Goal: Information Seeking & Learning: Find specific page/section

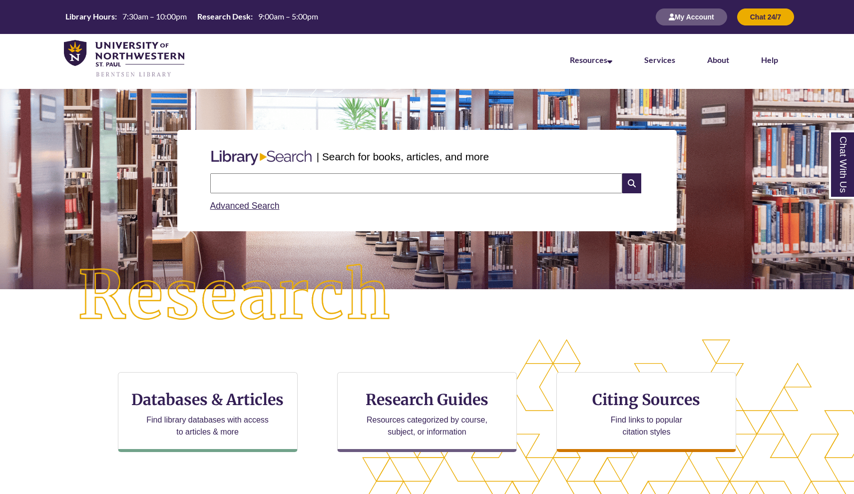
click at [367, 187] on input "text" at bounding box center [416, 183] width 412 height 20
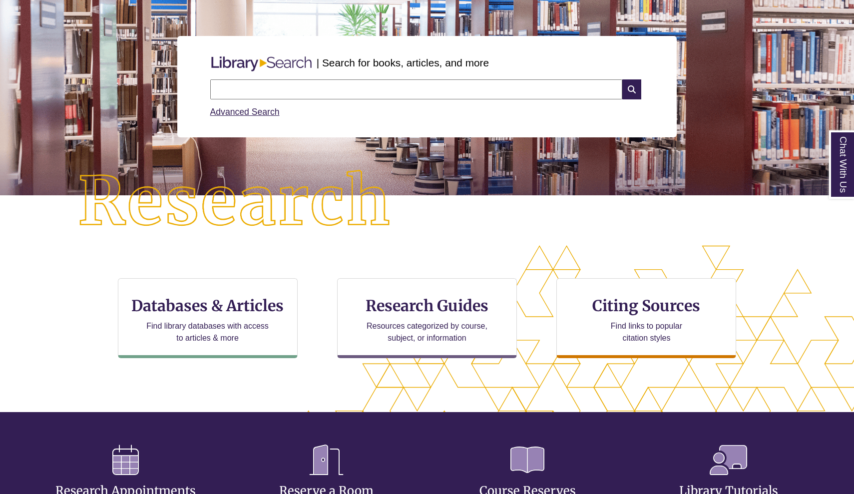
scroll to position [93, 0]
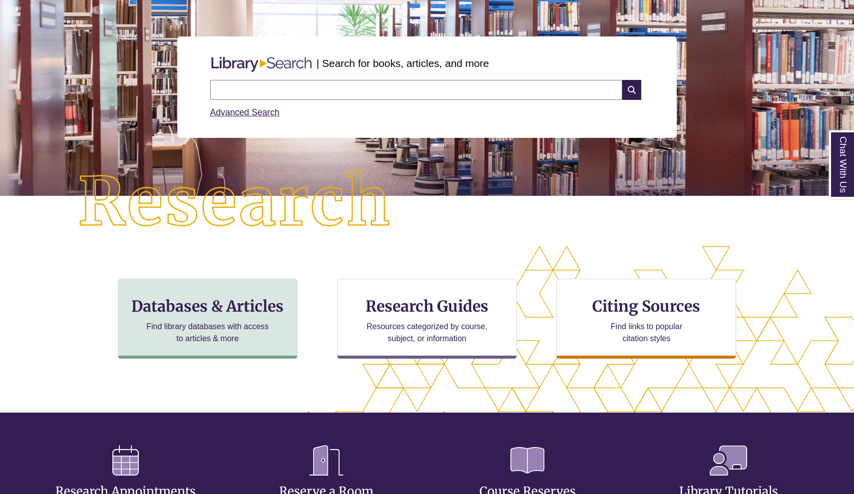
click at [253, 301] on h3 "Databases & Articles" at bounding box center [207, 306] width 163 height 19
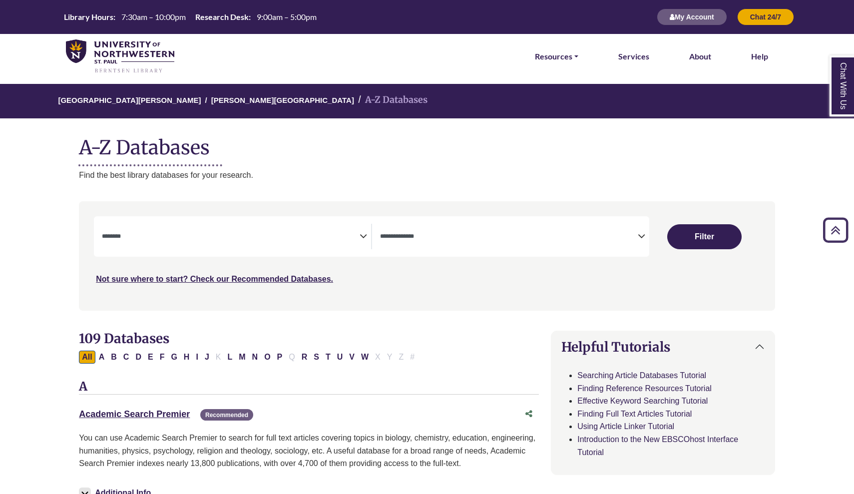
select select "Database Subject Filter"
select select "Database Types Filter"
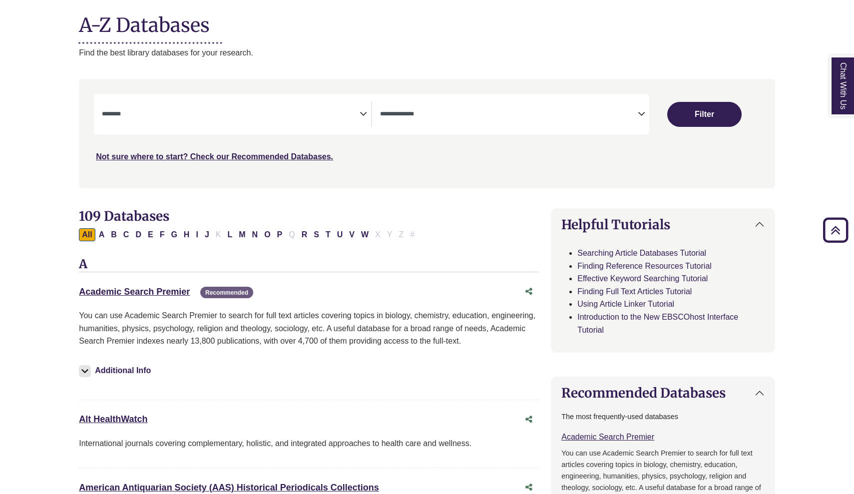
scroll to position [120, 0]
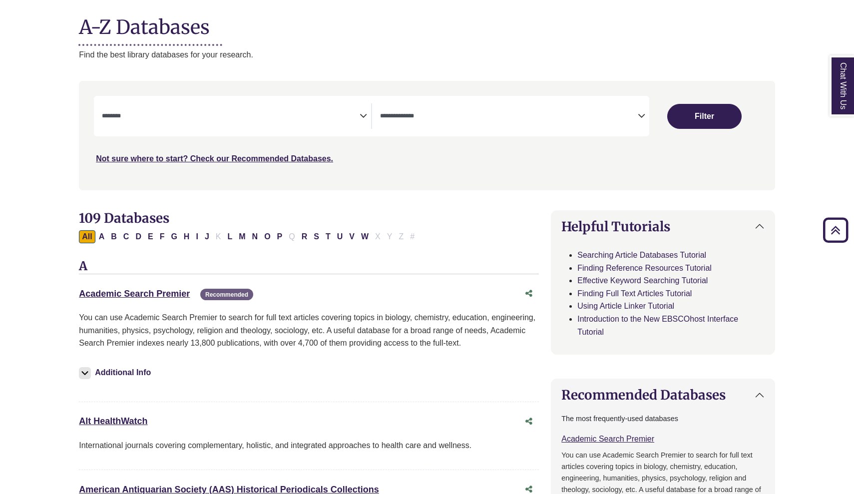
click at [285, 113] on textarea "Search" at bounding box center [231, 117] width 258 height 8
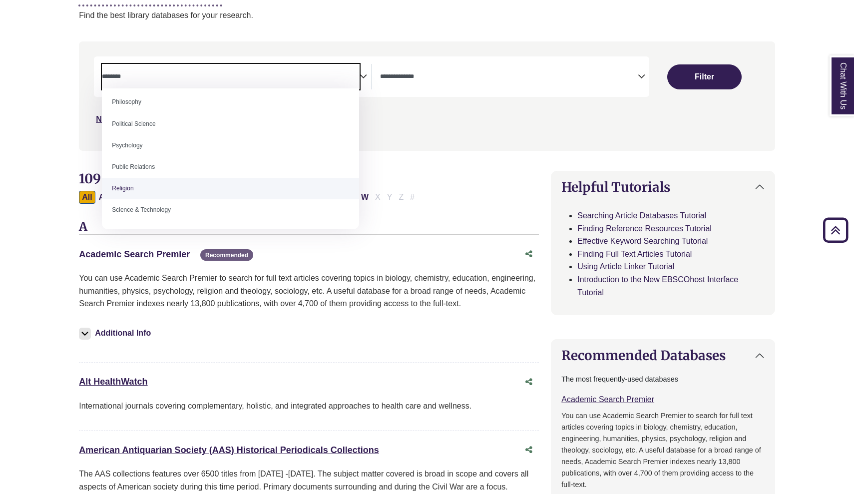
scroll to position [756, 0]
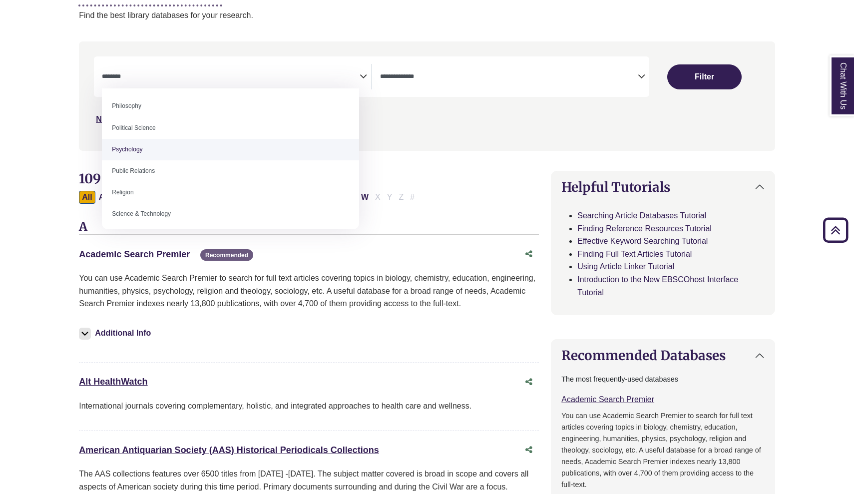
select select "*****"
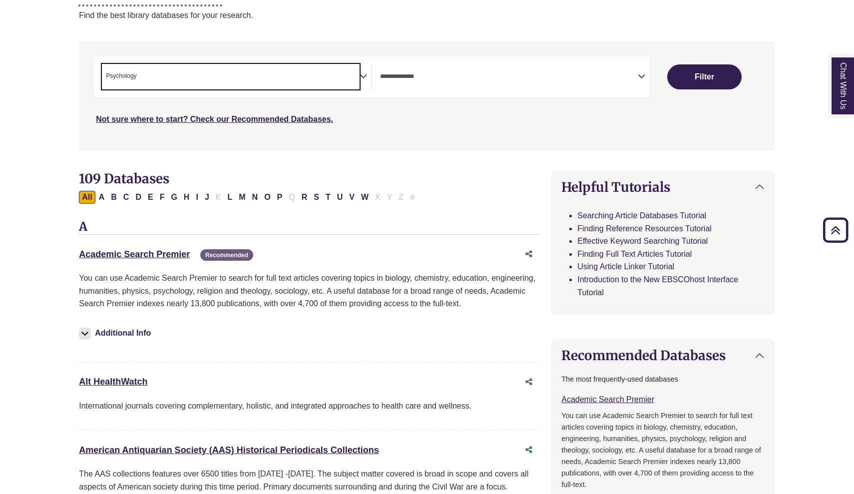
click at [444, 88] on span "Search filters" at bounding box center [509, 76] width 258 height 25
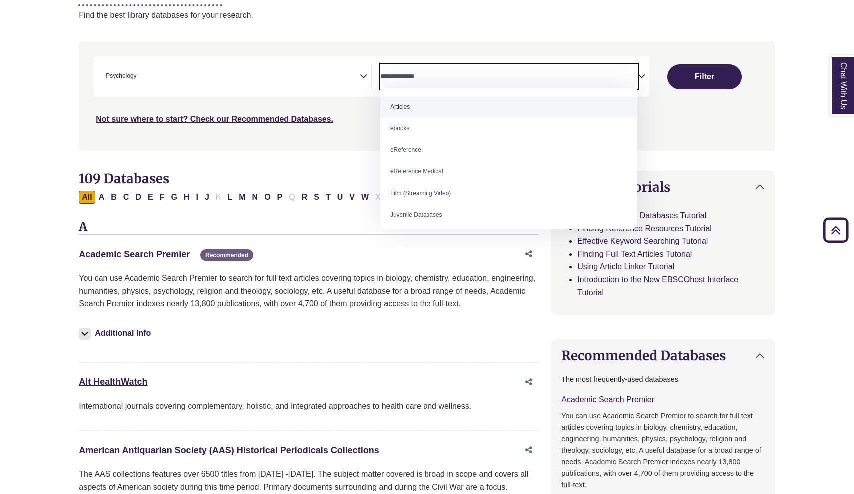
select select "*****"
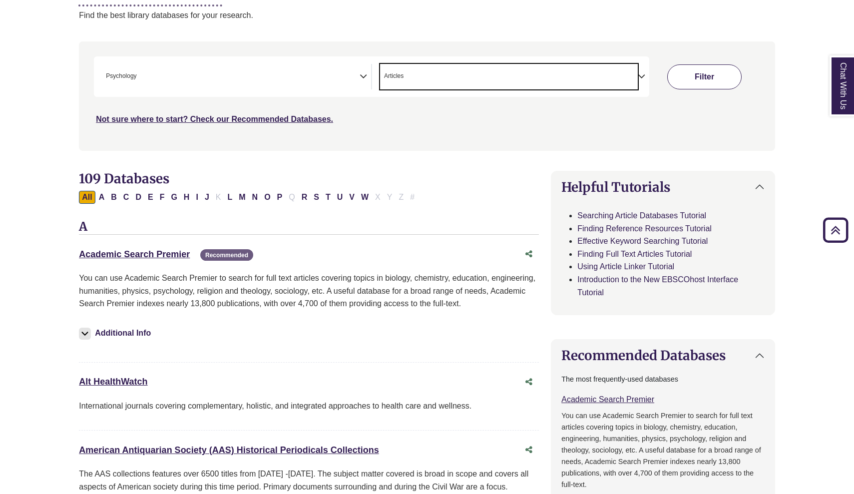
click at [726, 77] on button "Filter" at bounding box center [704, 76] width 74 height 25
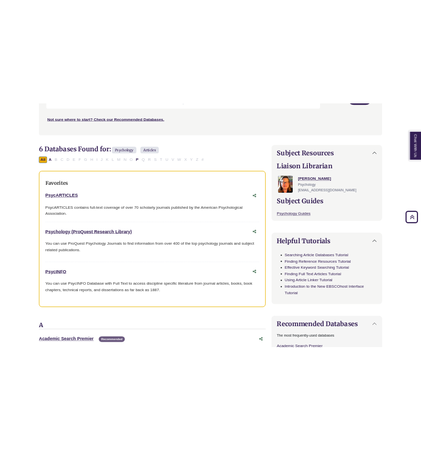
scroll to position [246, 0]
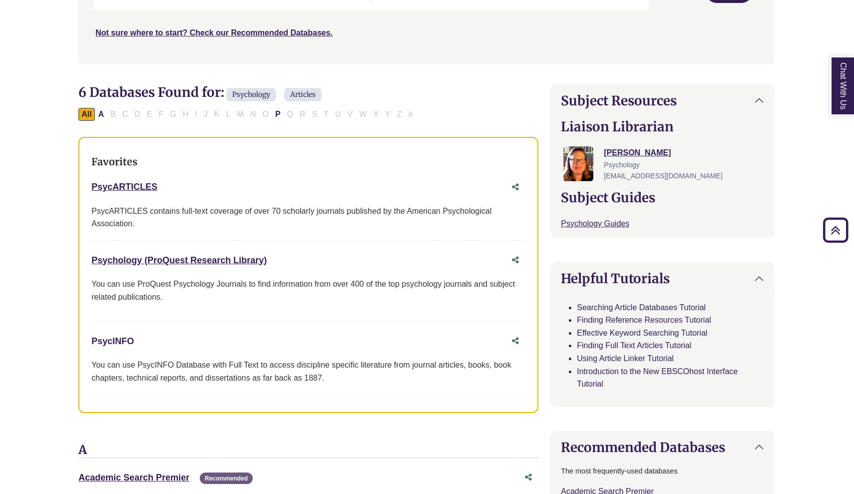
click at [119, 341] on link "PsycINFO This link opens in a new window" at bounding box center [112, 341] width 42 height 10
